Goal: Transaction & Acquisition: Purchase product/service

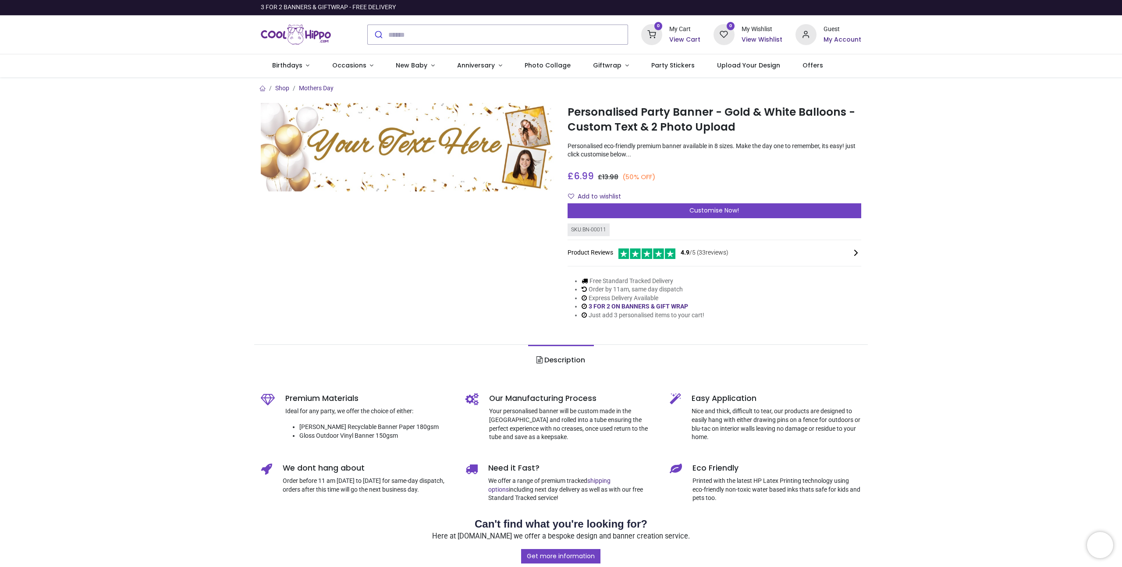
click at [1004, 127] on div "Shop Mothers Day Personalised Party Banner - Gold & White Balloons - Custom Tex…" at bounding box center [561, 509] width 1122 height 864
click at [948, 94] on div "Shop Mothers Day Personalised Party Banner - Gold & White Balloons - Custom Tex…" at bounding box center [561, 509] width 1122 height 864
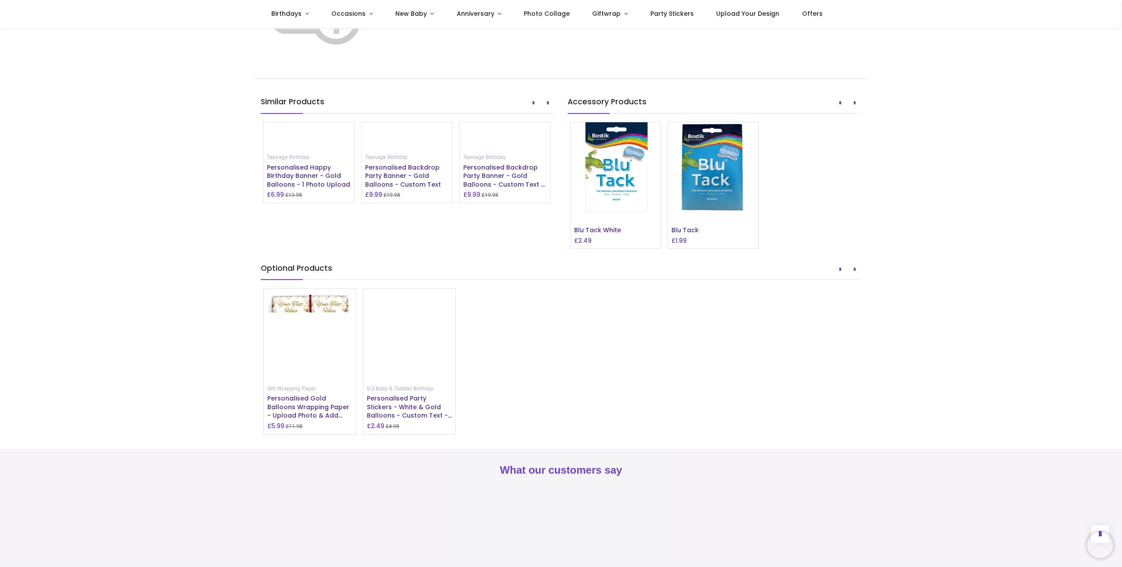
scroll to position [551, 0]
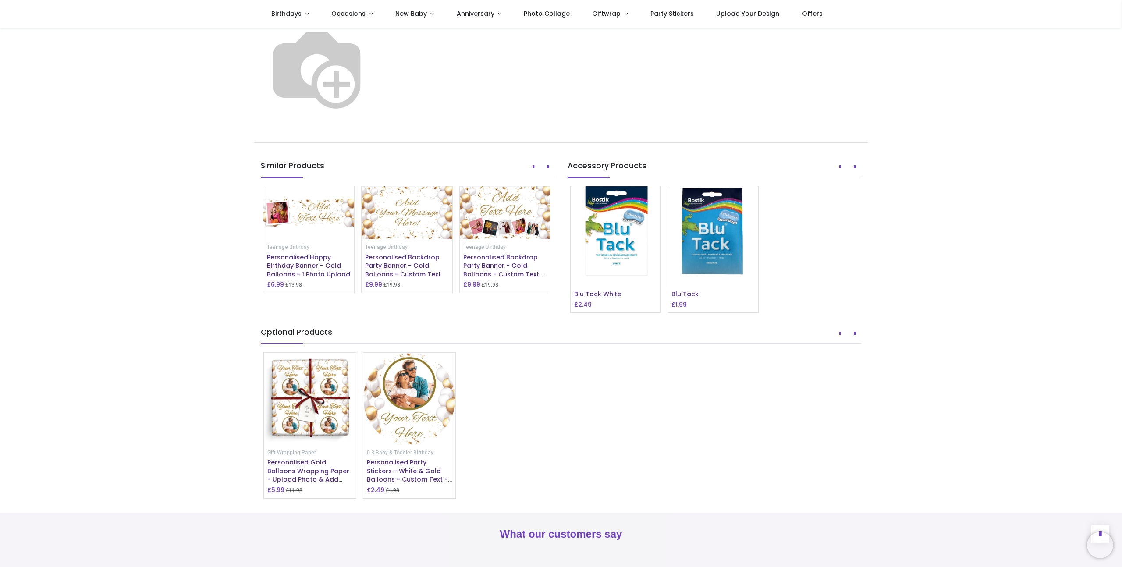
click at [627, 277] on img at bounding box center [616, 231] width 90 height 90
